Goal: Task Accomplishment & Management: Manage account settings

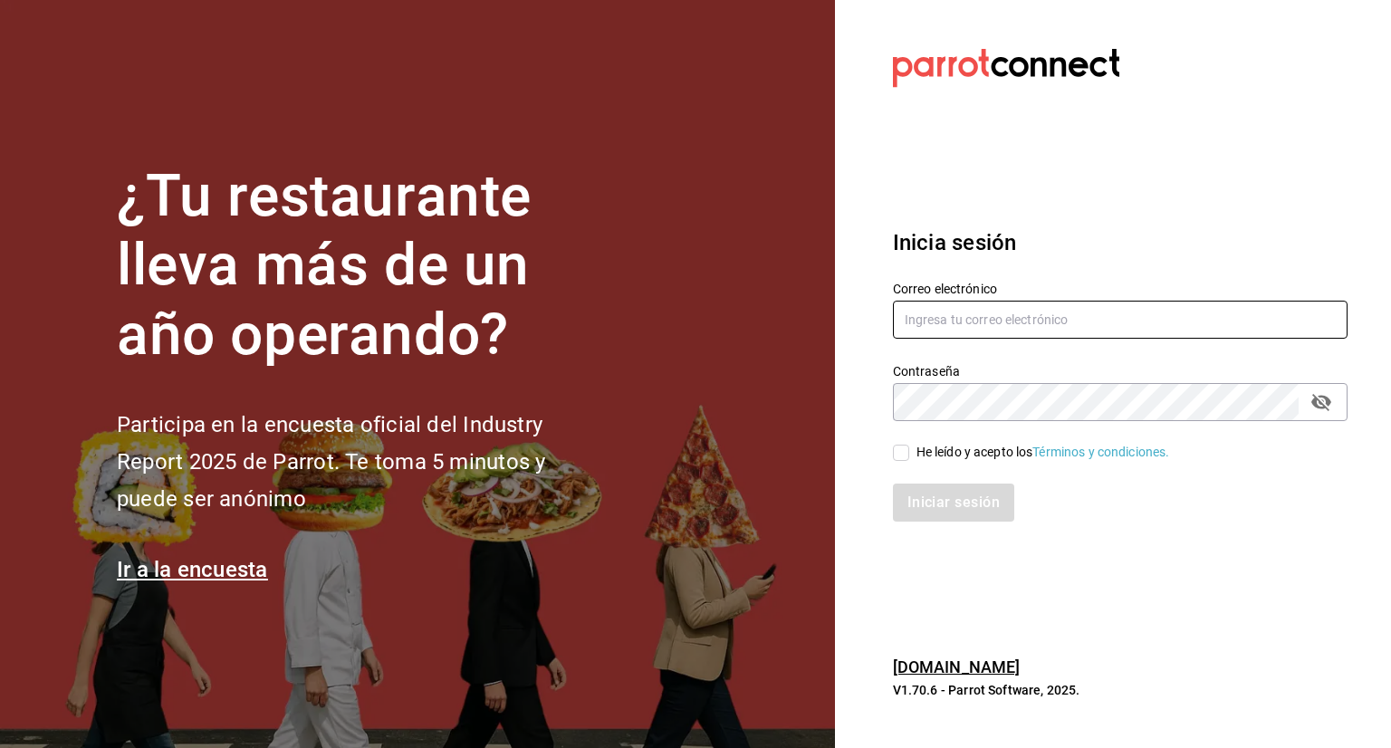
click at [904, 316] on input "text" at bounding box center [1120, 320] width 455 height 38
click at [920, 322] on input "text" at bounding box center [1120, 320] width 455 height 38
type input "i"
type input "[PERSON_NAME][EMAIL_ADDRESS][PERSON_NAME][DOMAIN_NAME]"
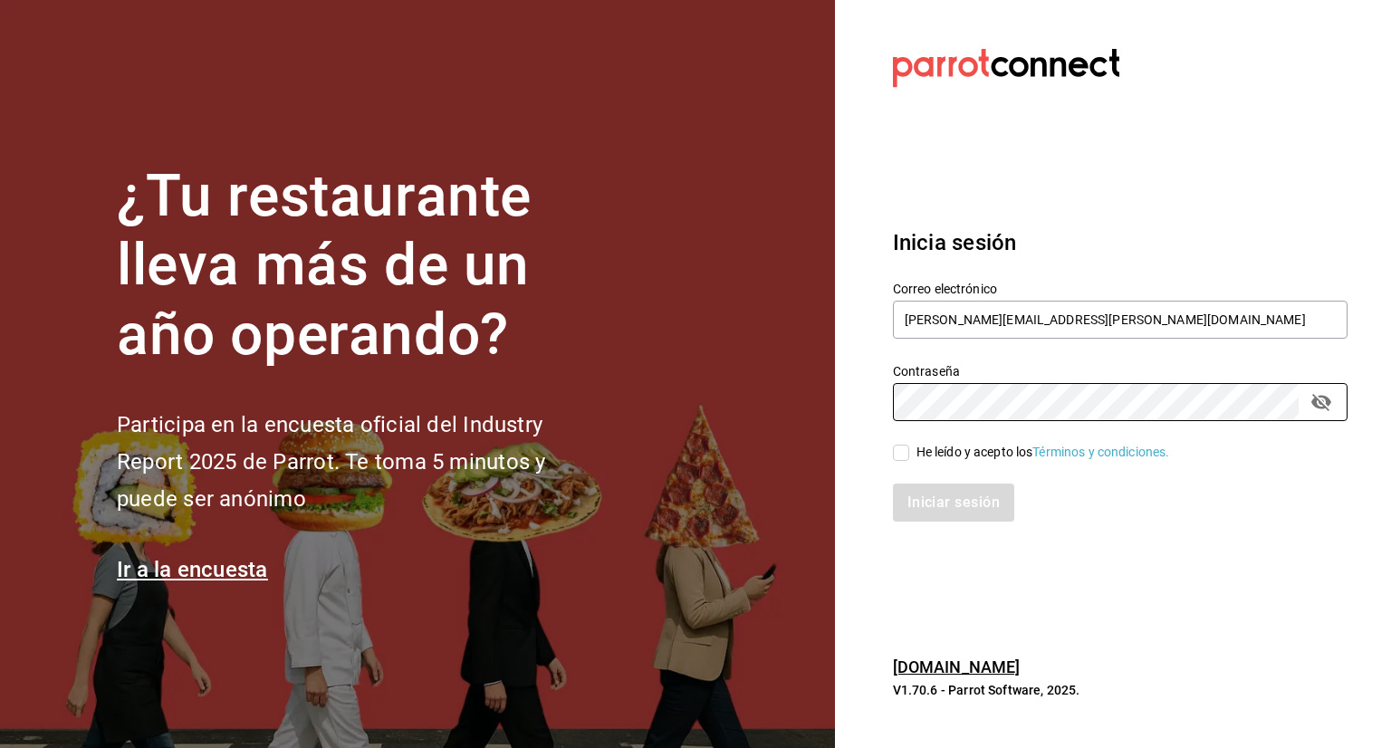
click at [893, 453] on input "He leído y acepto los Términos y condiciones." at bounding box center [901, 453] width 16 height 16
checkbox input "true"
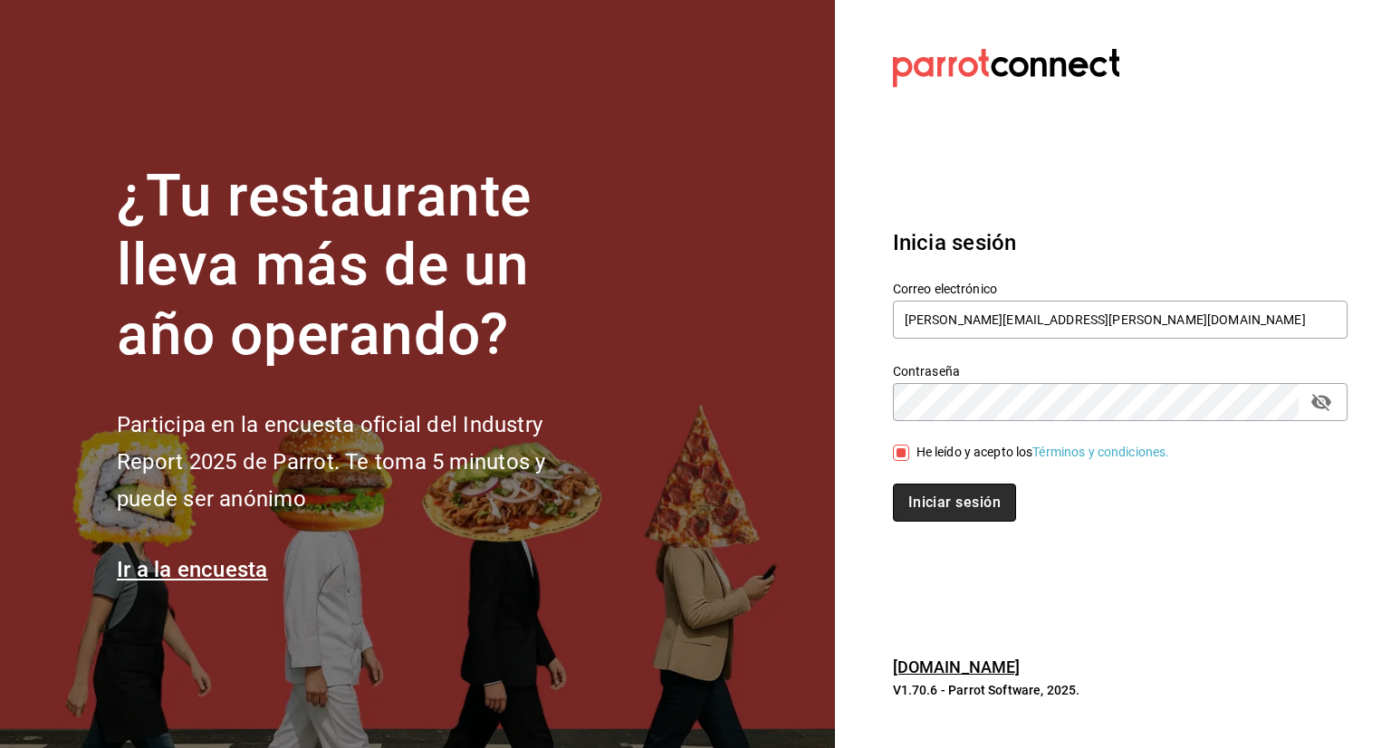
click at [917, 500] on button "Iniciar sesión" at bounding box center [954, 503] width 123 height 38
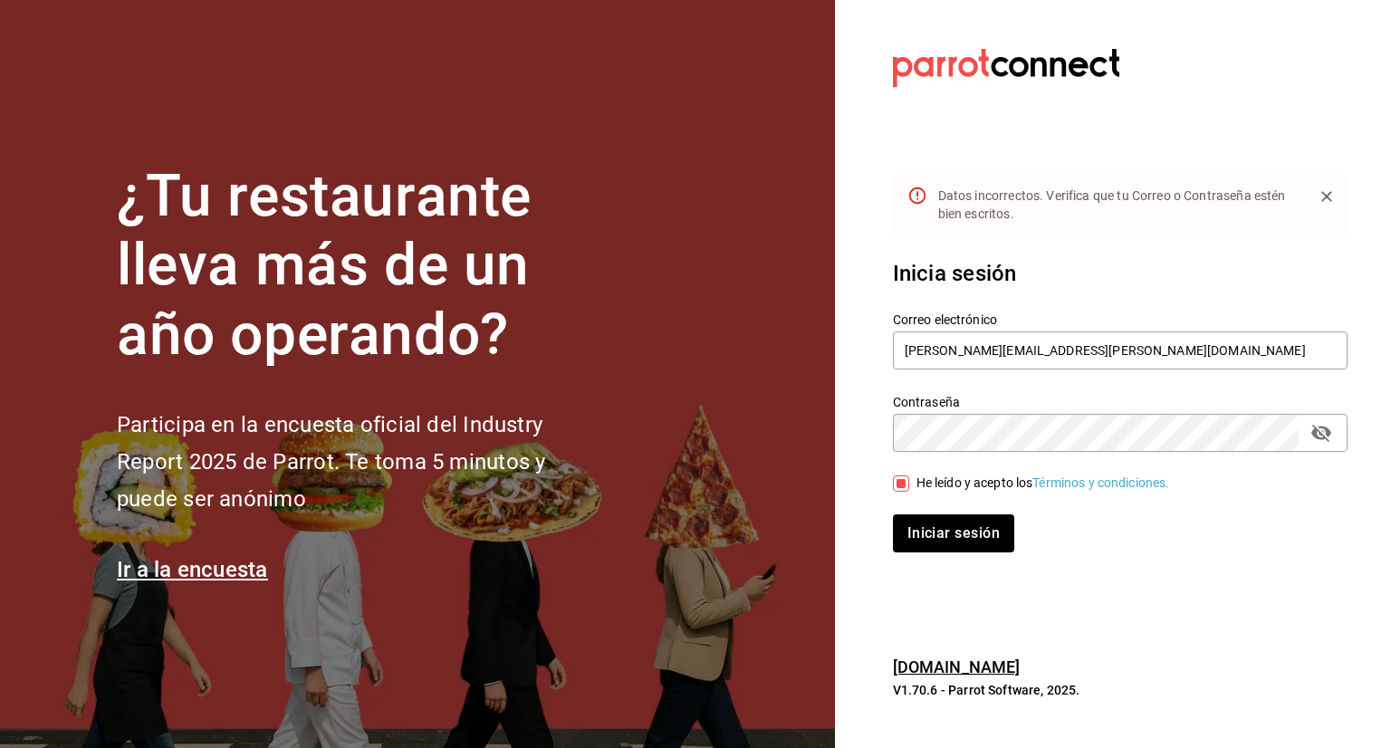
click at [893, 514] on button "Iniciar sesión" at bounding box center [953, 533] width 121 height 38
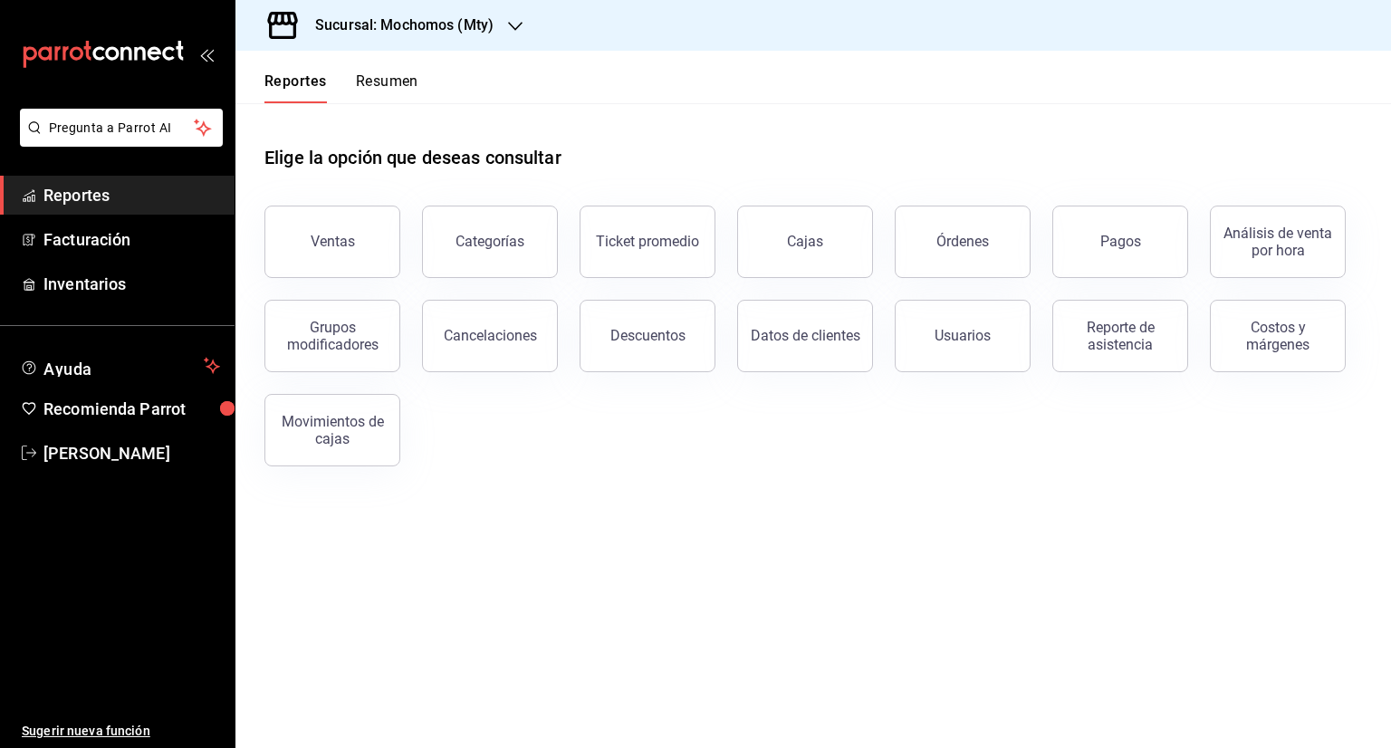
click at [516, 23] on icon "button" at bounding box center [515, 26] width 14 height 14
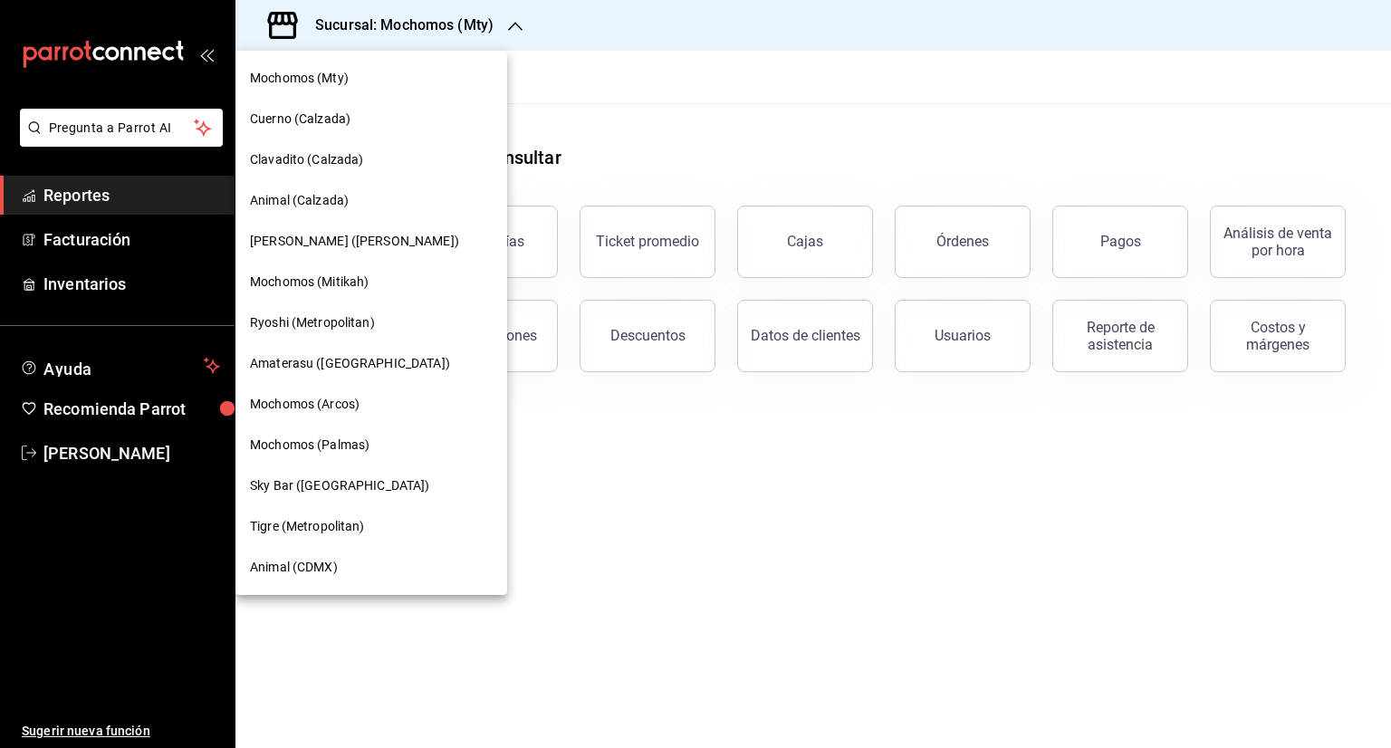
drag, startPoint x: 1072, startPoint y: 61, endPoint x: 956, endPoint y: 53, distance: 116.2
click at [1073, 61] on div at bounding box center [695, 374] width 1391 height 748
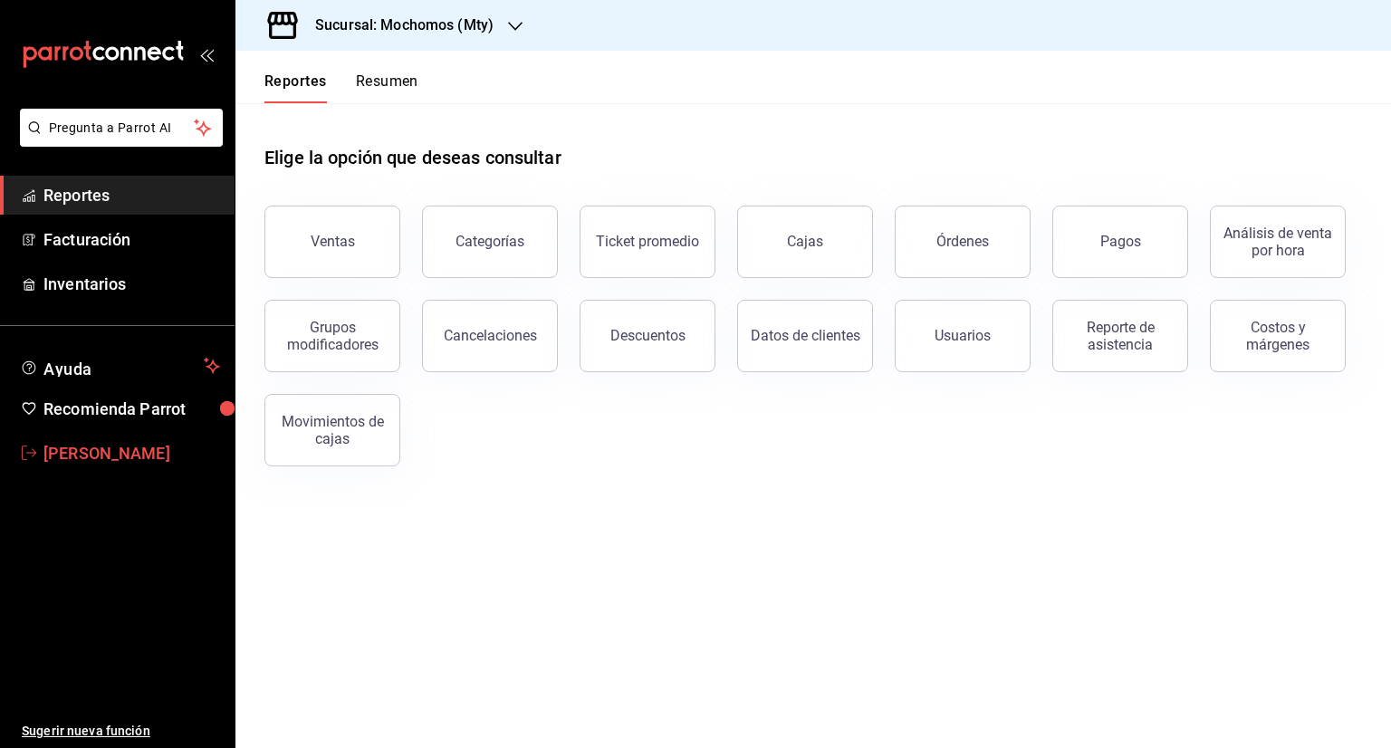
click at [84, 457] on span "Ricardo Vera" at bounding box center [131, 453] width 177 height 24
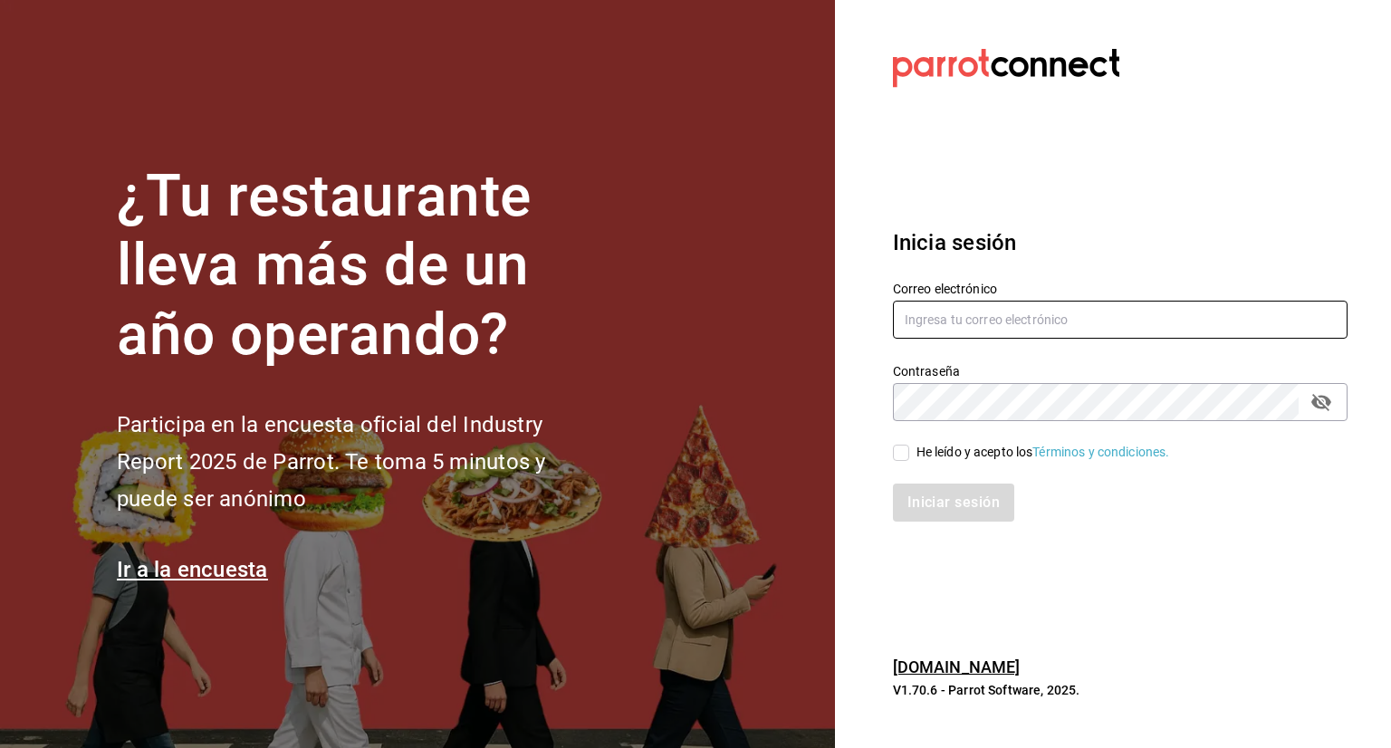
type input "[PERSON_NAME][EMAIL_ADDRESS][PERSON_NAME][DOMAIN_NAME]"
